Goal: Navigation & Orientation: Find specific page/section

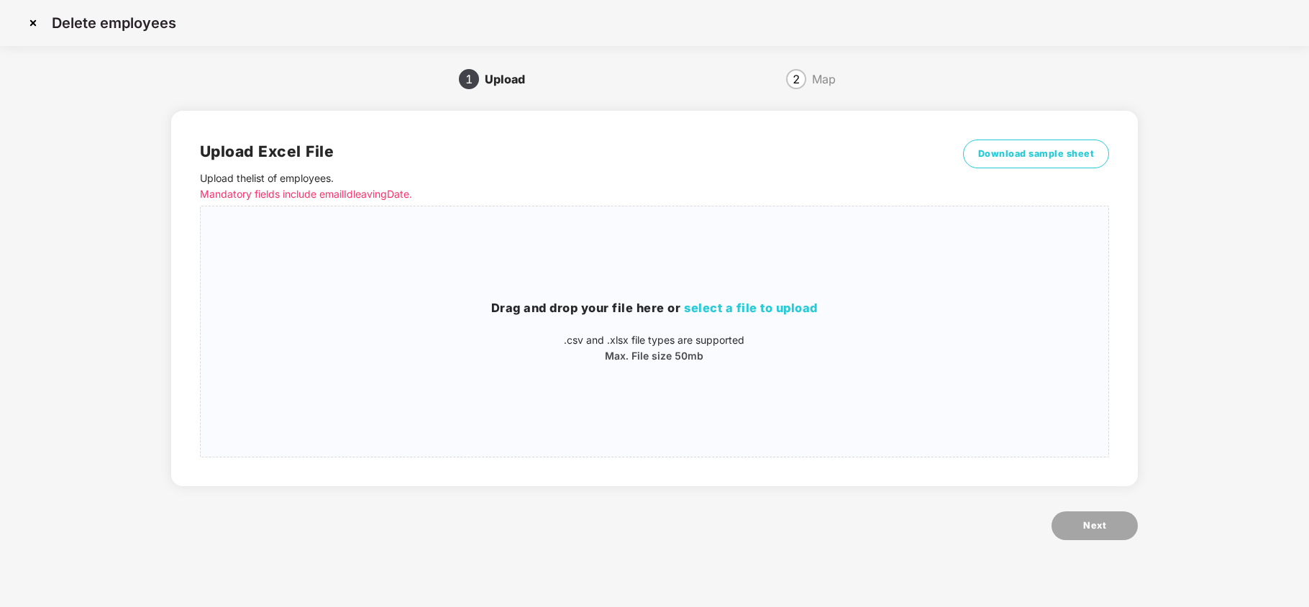
click at [32, 24] on img at bounding box center [33, 23] width 23 height 23
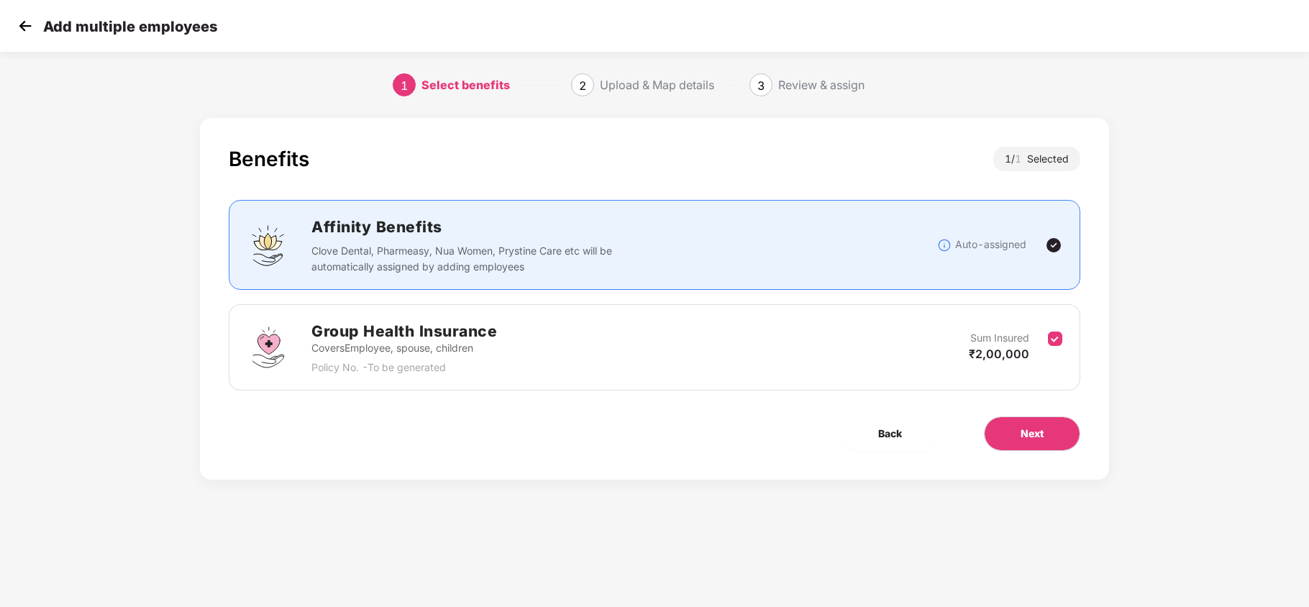
click at [24, 27] on img at bounding box center [25, 26] width 22 height 22
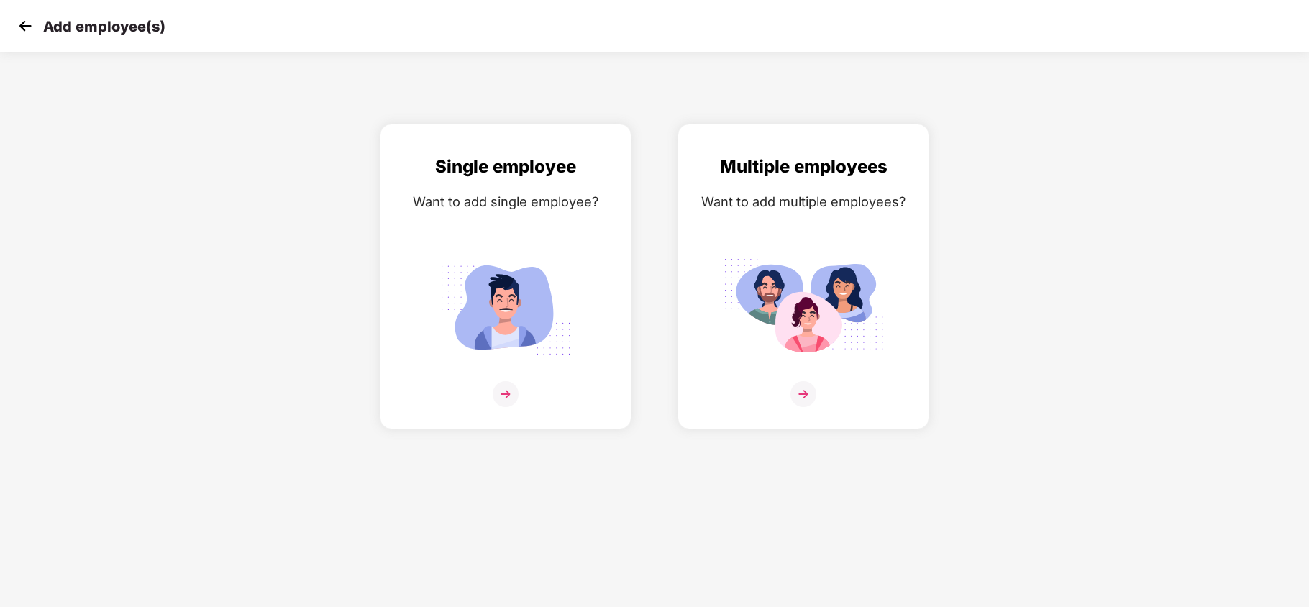
click at [27, 24] on img at bounding box center [25, 26] width 22 height 22
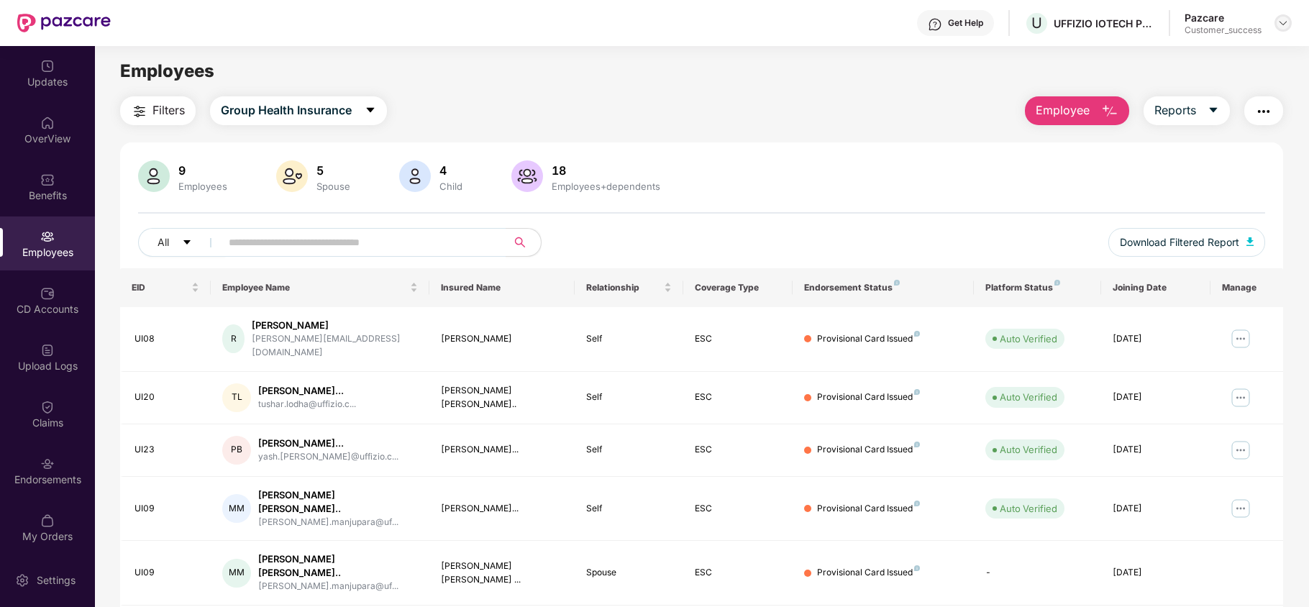
click at [1281, 27] on img at bounding box center [1283, 23] width 12 height 12
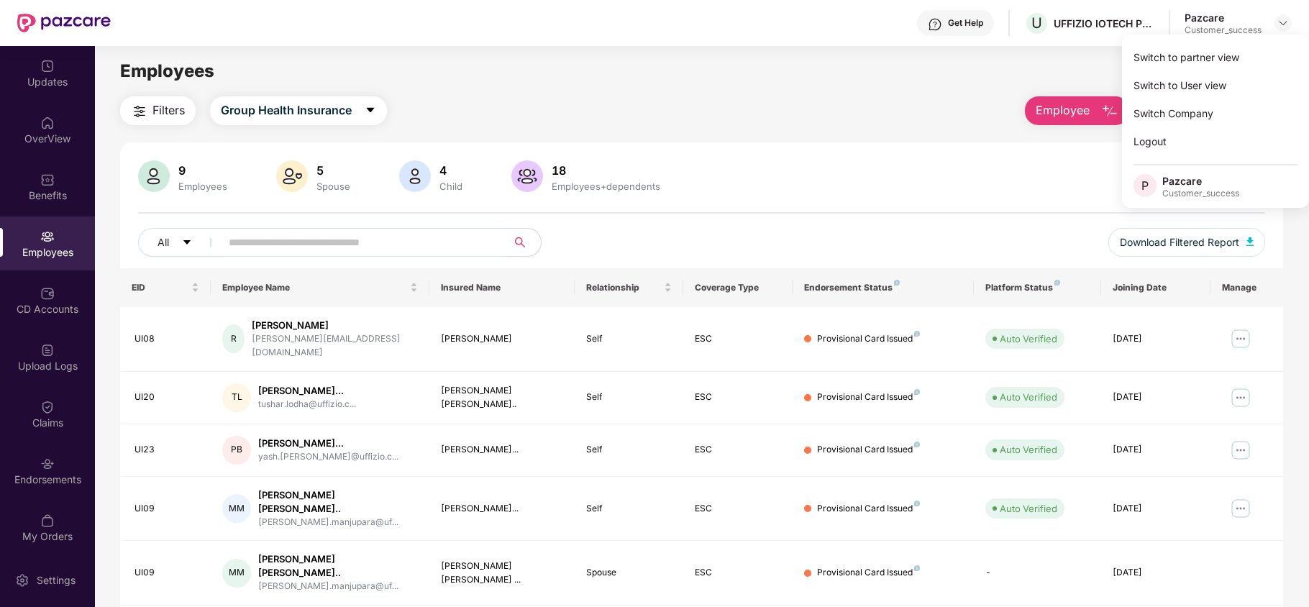
click at [1204, 60] on div "Switch to partner view" at bounding box center [1215, 57] width 187 height 28
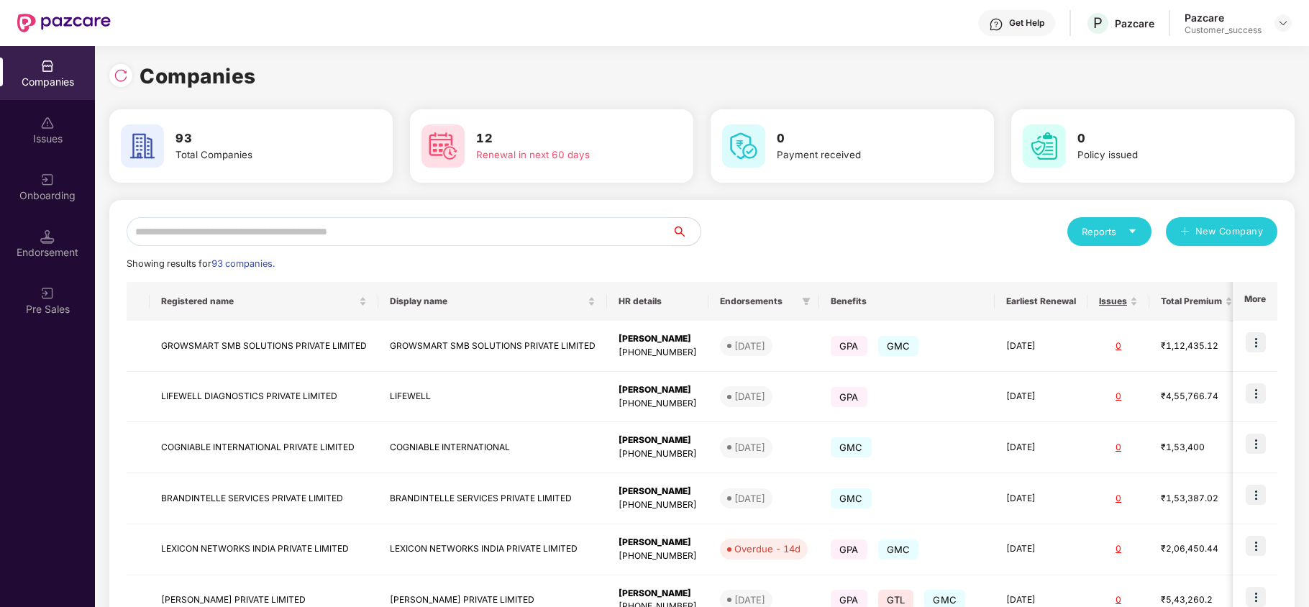
click at [340, 243] on input "text" at bounding box center [399, 231] width 545 height 29
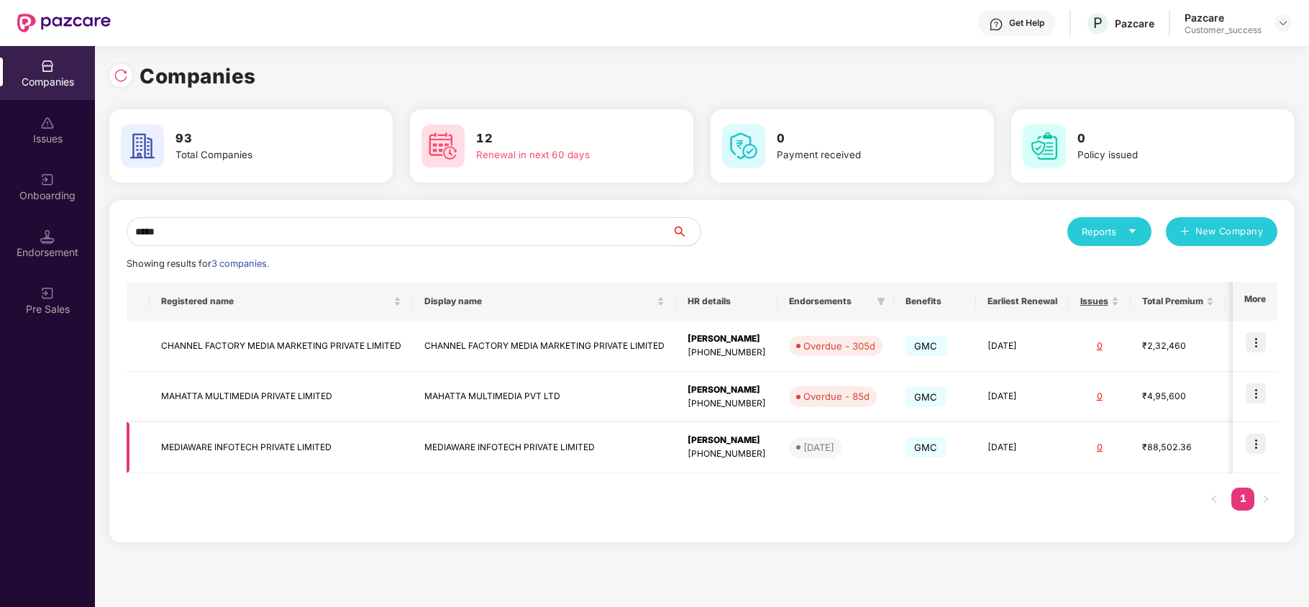
type input "*****"
click at [1264, 442] on img at bounding box center [1256, 444] width 20 height 20
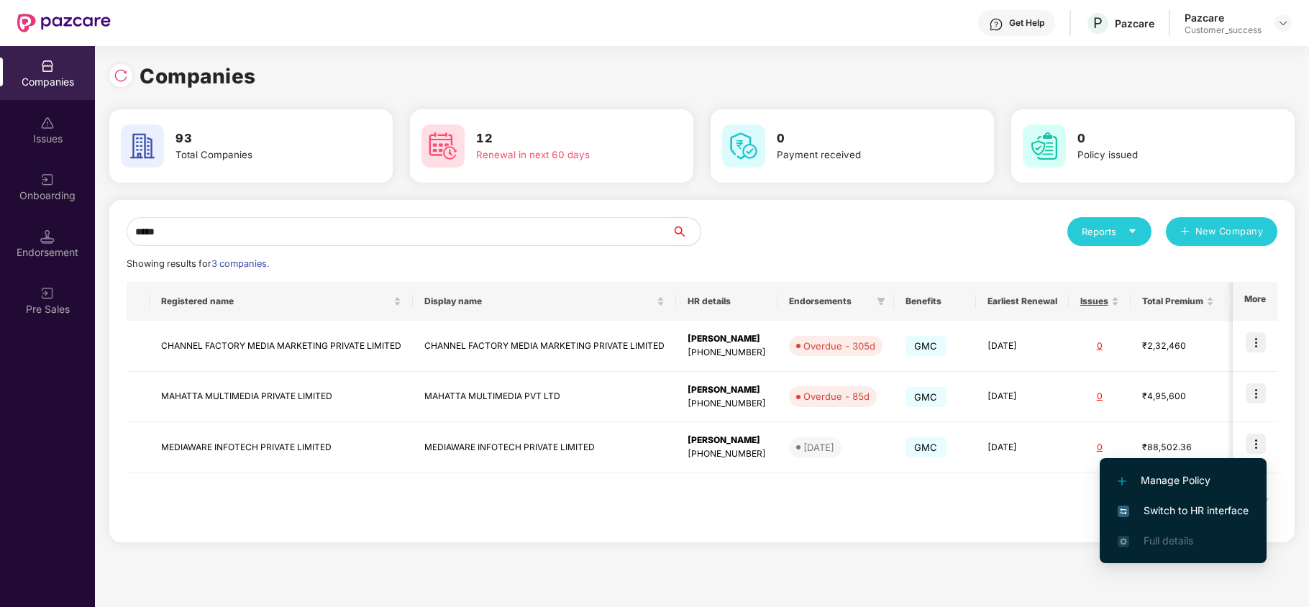
click at [1215, 501] on li "Switch to HR interface" at bounding box center [1183, 511] width 167 height 30
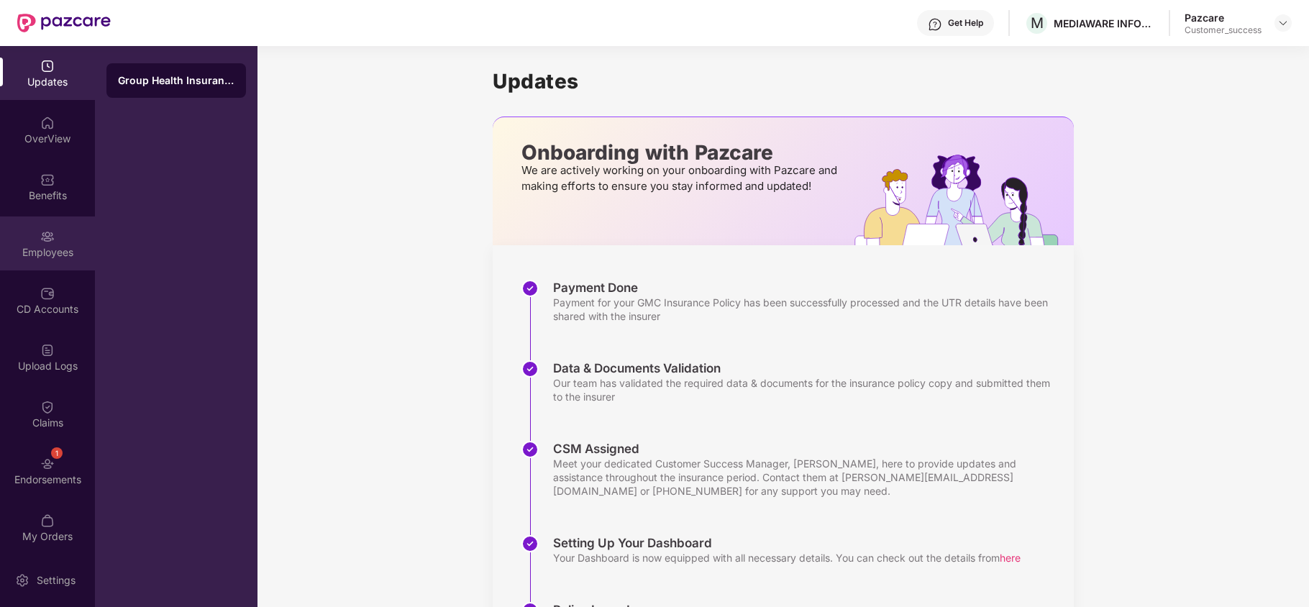
click at [67, 254] on div "Employees" at bounding box center [47, 252] width 95 height 14
